Goal: Information Seeking & Learning: Learn about a topic

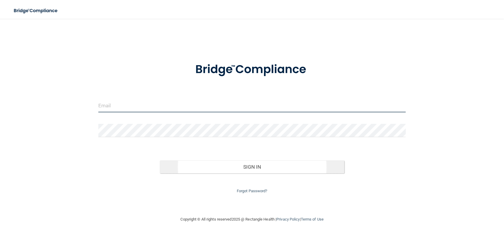
type input "[EMAIL_ADDRESS][DOMAIN_NAME]"
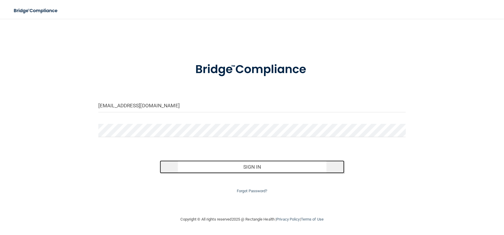
click at [242, 172] on button "Sign In" at bounding box center [252, 167] width 184 height 13
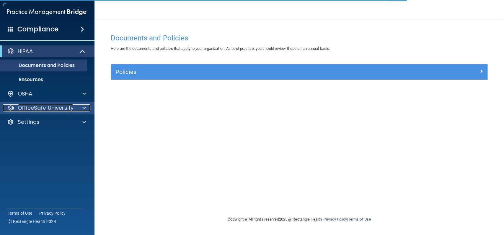
click at [56, 109] on p "OfficeSafe University" at bounding box center [46, 107] width 56 height 7
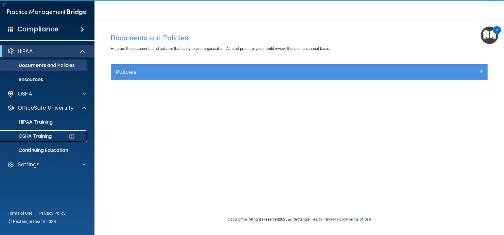
click at [57, 137] on div "OSHA Training" at bounding box center [44, 136] width 81 height 6
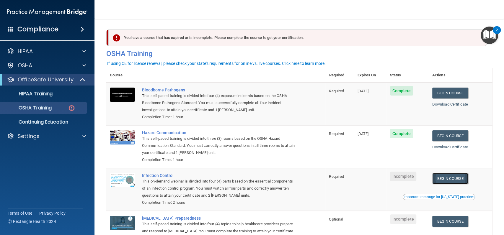
click at [448, 176] on link "Begin Course" at bounding box center [450, 178] width 36 height 11
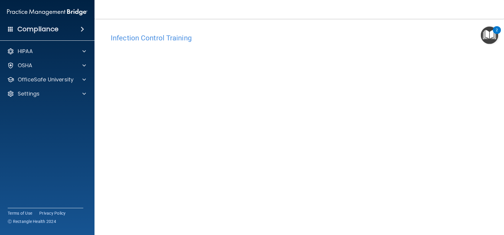
scroll to position [17, 0]
